Goal: Task Accomplishment & Management: Use online tool/utility

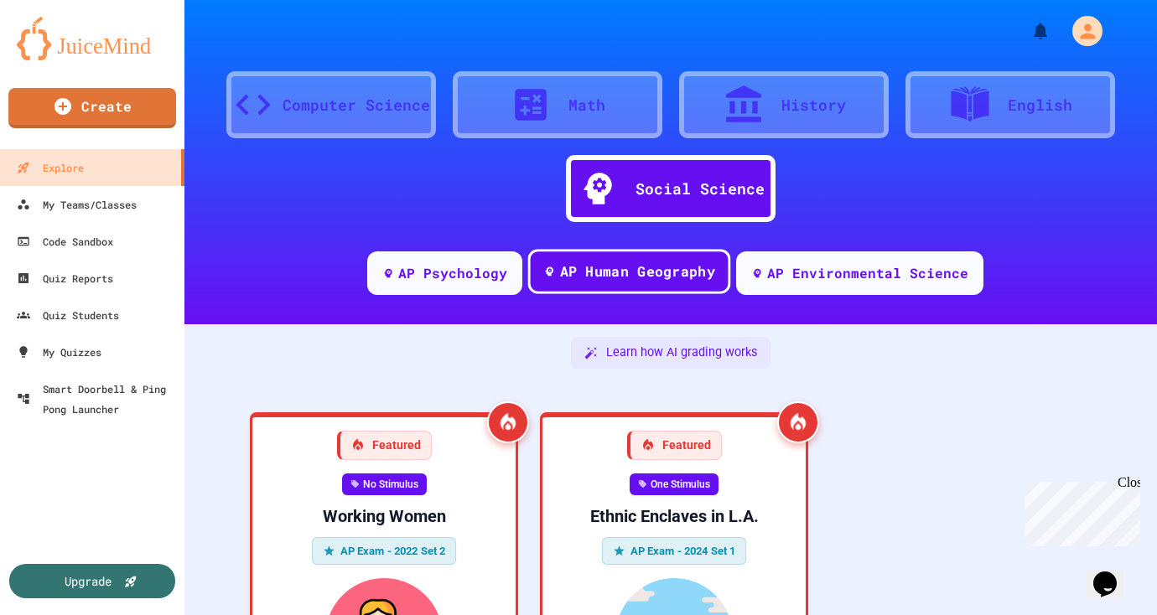
click at [639, 274] on div "AP Human Geography" at bounding box center [636, 272] width 155 height 21
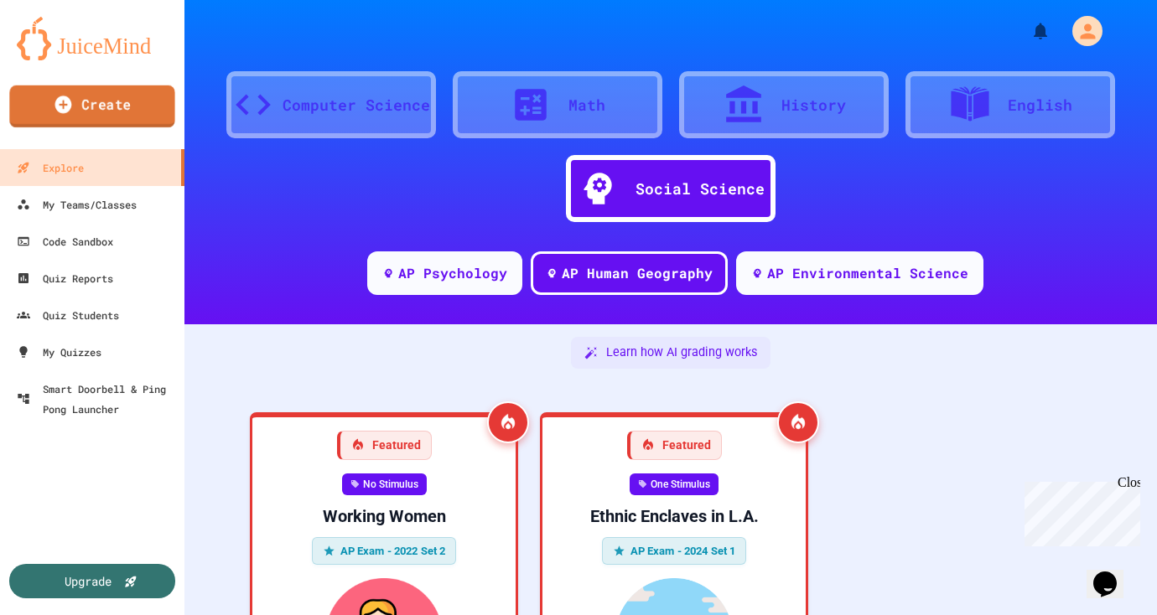
click at [83, 97] on link "Create" at bounding box center [91, 107] width 165 height 42
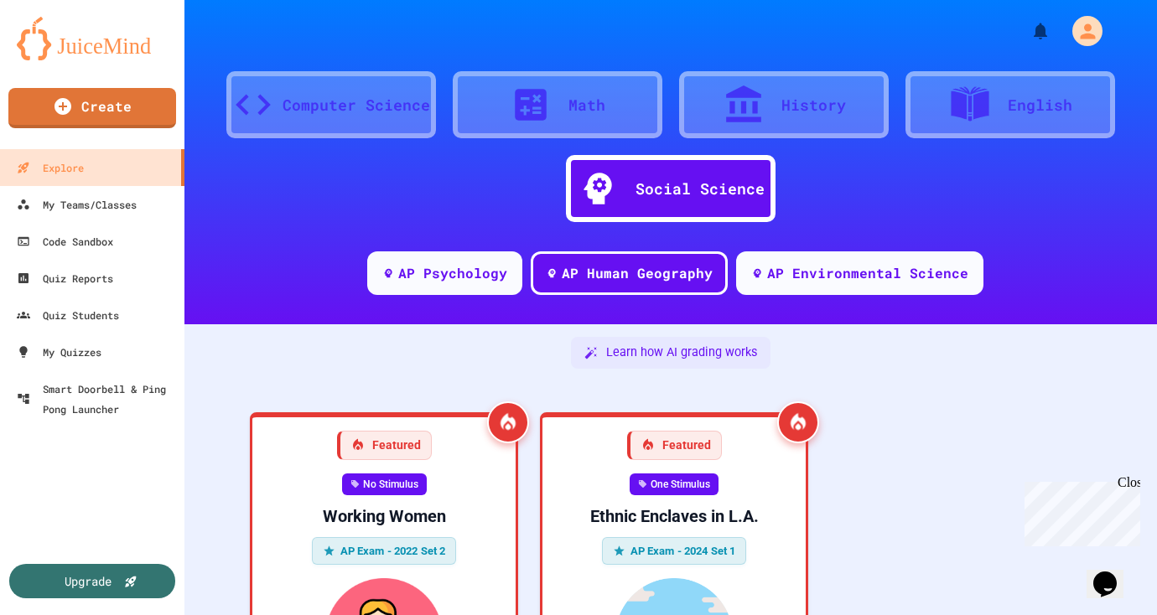
select select "**********"
